Goal: Information Seeking & Learning: Understand process/instructions

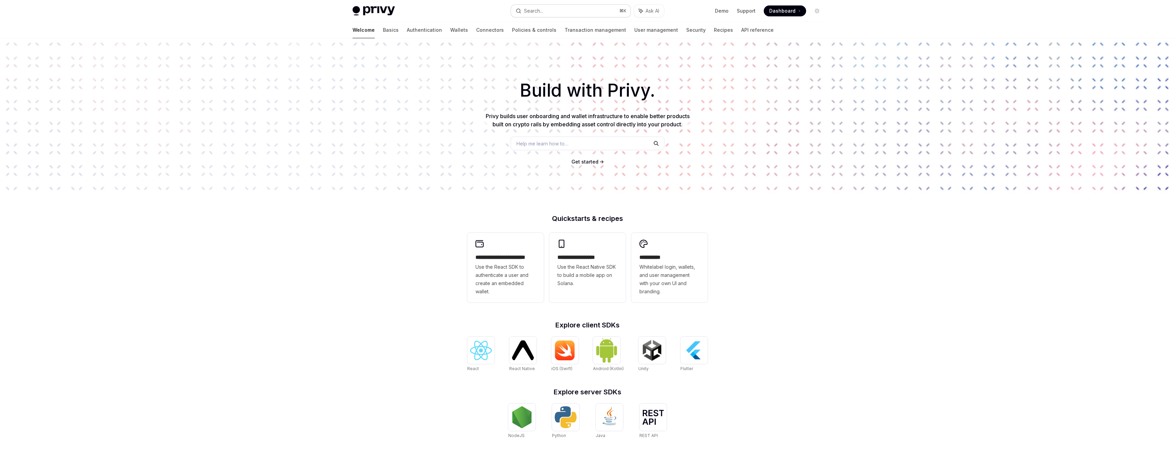
click at [539, 12] on div "Search..." at bounding box center [533, 11] width 19 height 8
type textarea "*"
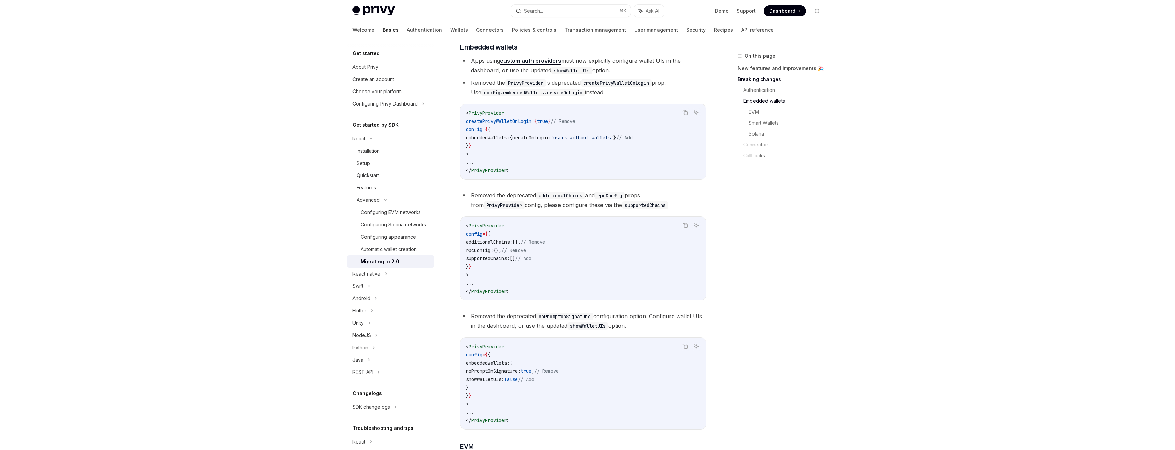
click at [614, 141] on span "'users-without-wallets'" at bounding box center [582, 138] width 63 height 6
click at [490, 156] on code "< PrivyProvider createPrivyWalletOnLogin = { true } // Remove config = { { embe…" at bounding box center [583, 142] width 235 height 66
drag, startPoint x: 480, startPoint y: 156, endPoint x: 457, endPoint y: 137, distance: 29.8
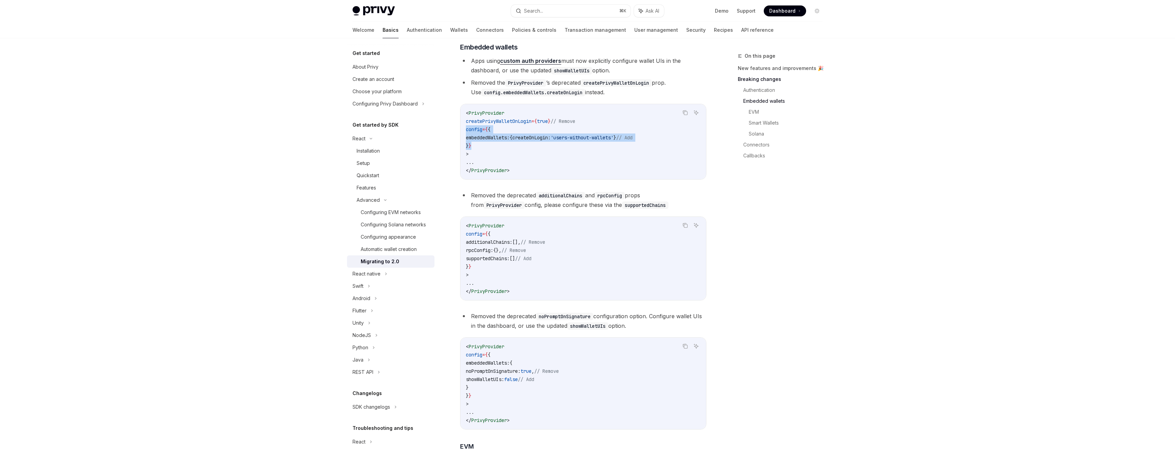
copy code "config = { { embeddedWallets: { createOnLogin: 'users-without-wallets' } // Add…"
click at [553, 8] on button "Search... ⌘ K" at bounding box center [571, 11] width 120 height 12
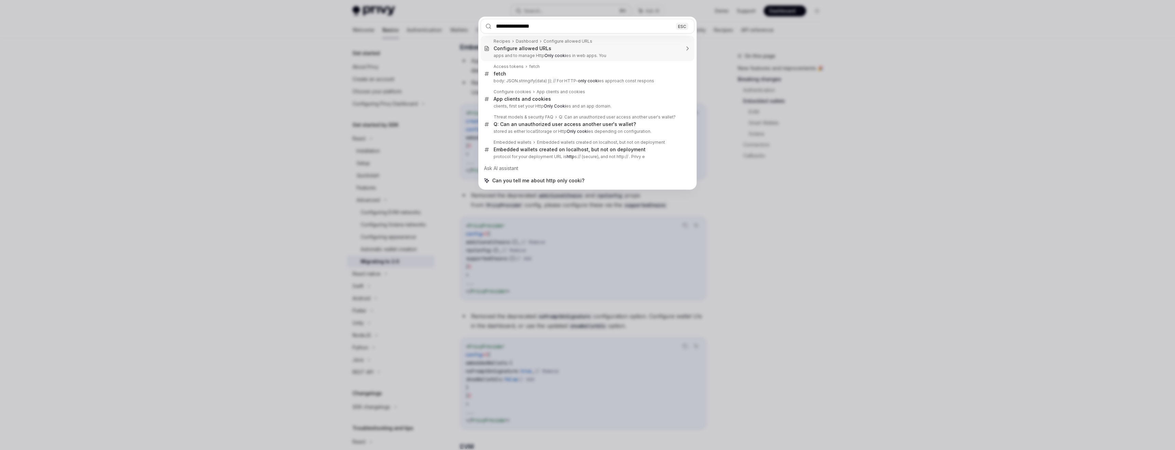
type input "**********"
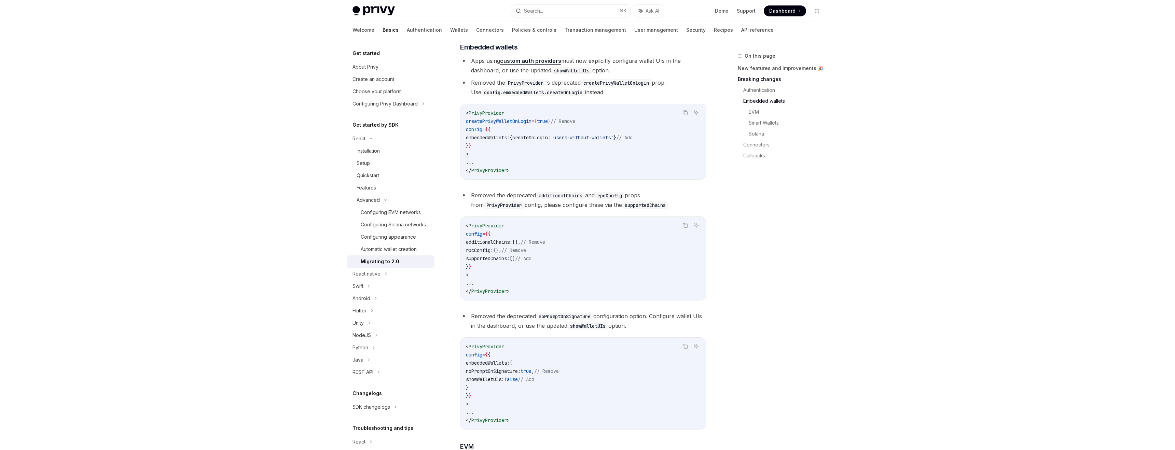
scroll to position [38, 0]
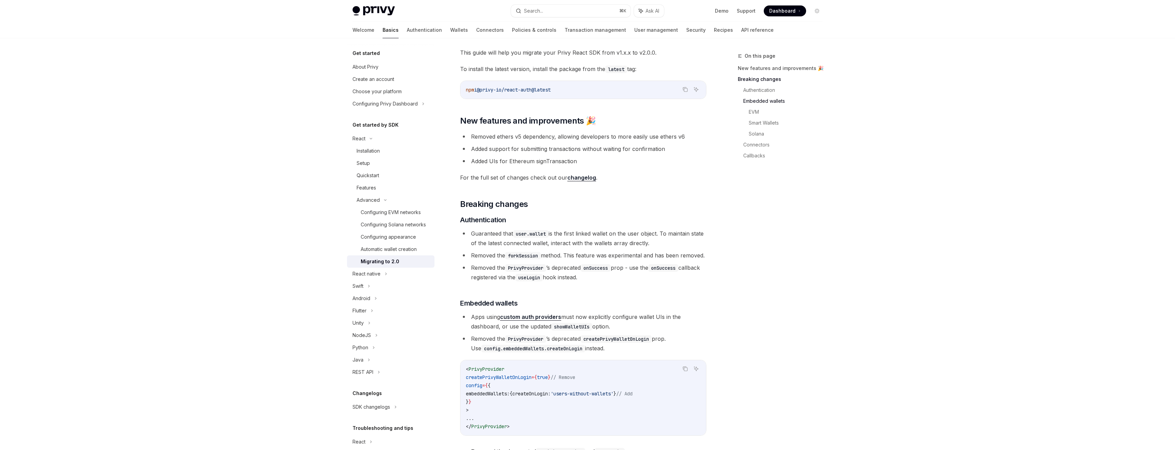
type textarea "*"
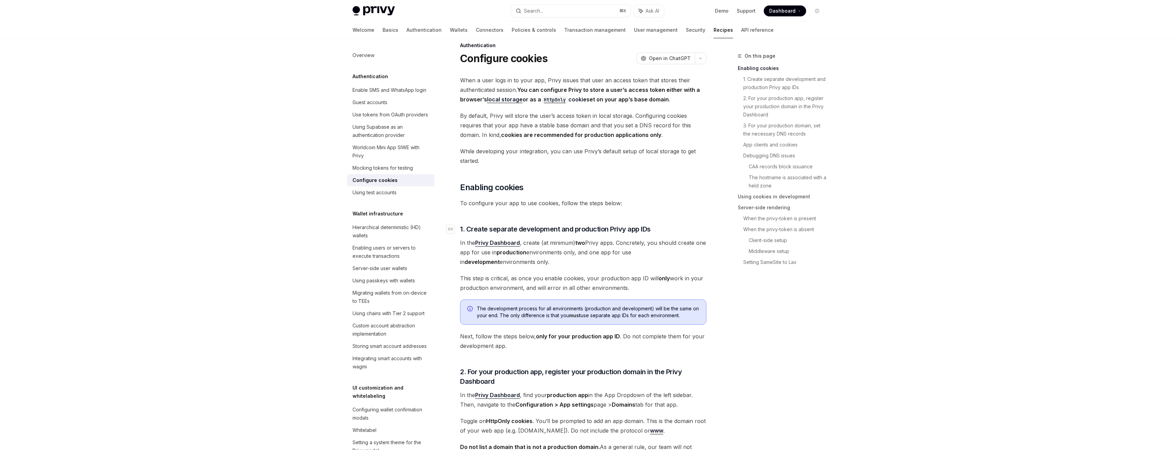
scroll to position [0, 0]
